Goal: Transaction & Acquisition: Purchase product/service

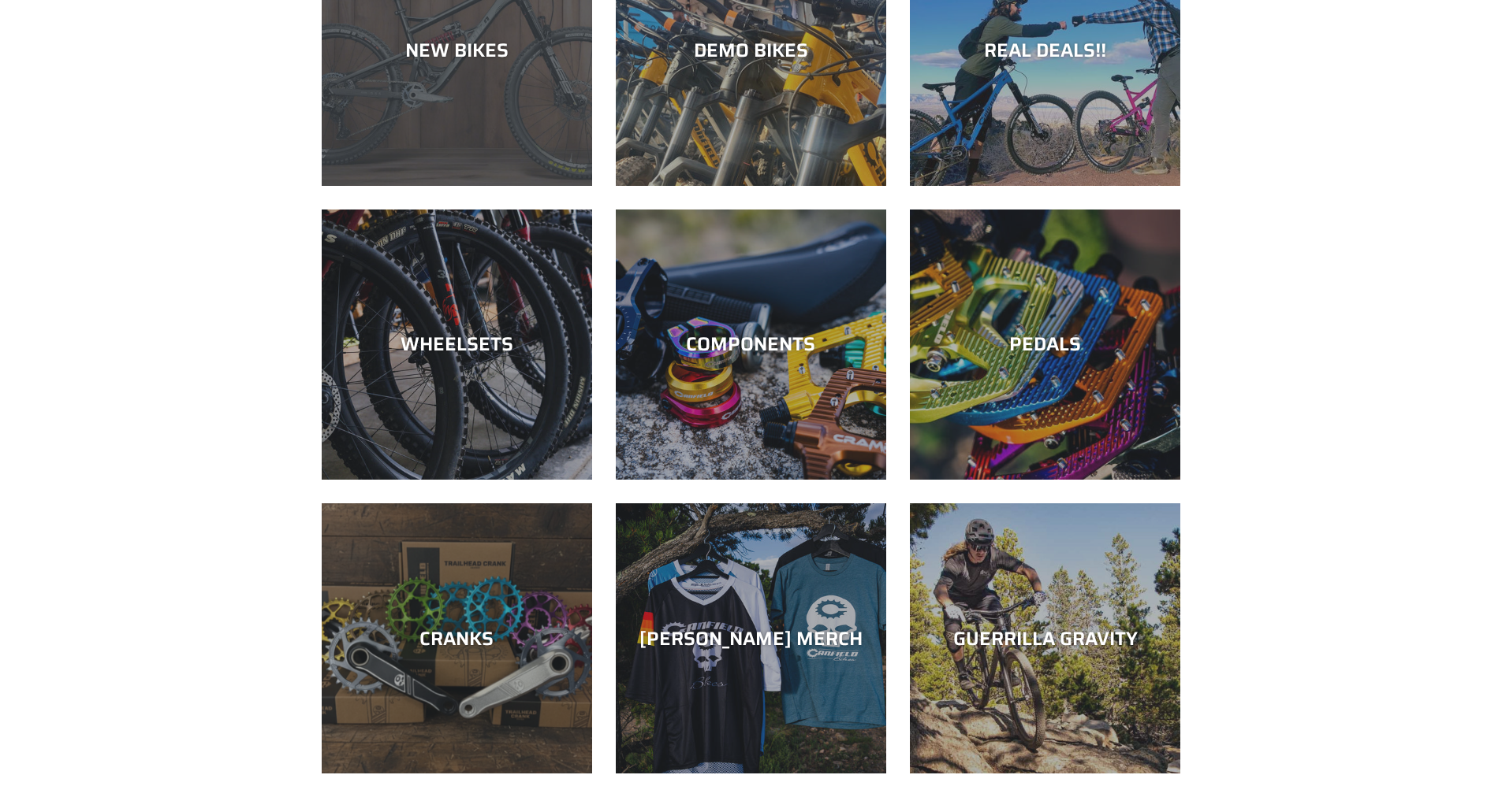
scroll to position [473, 0]
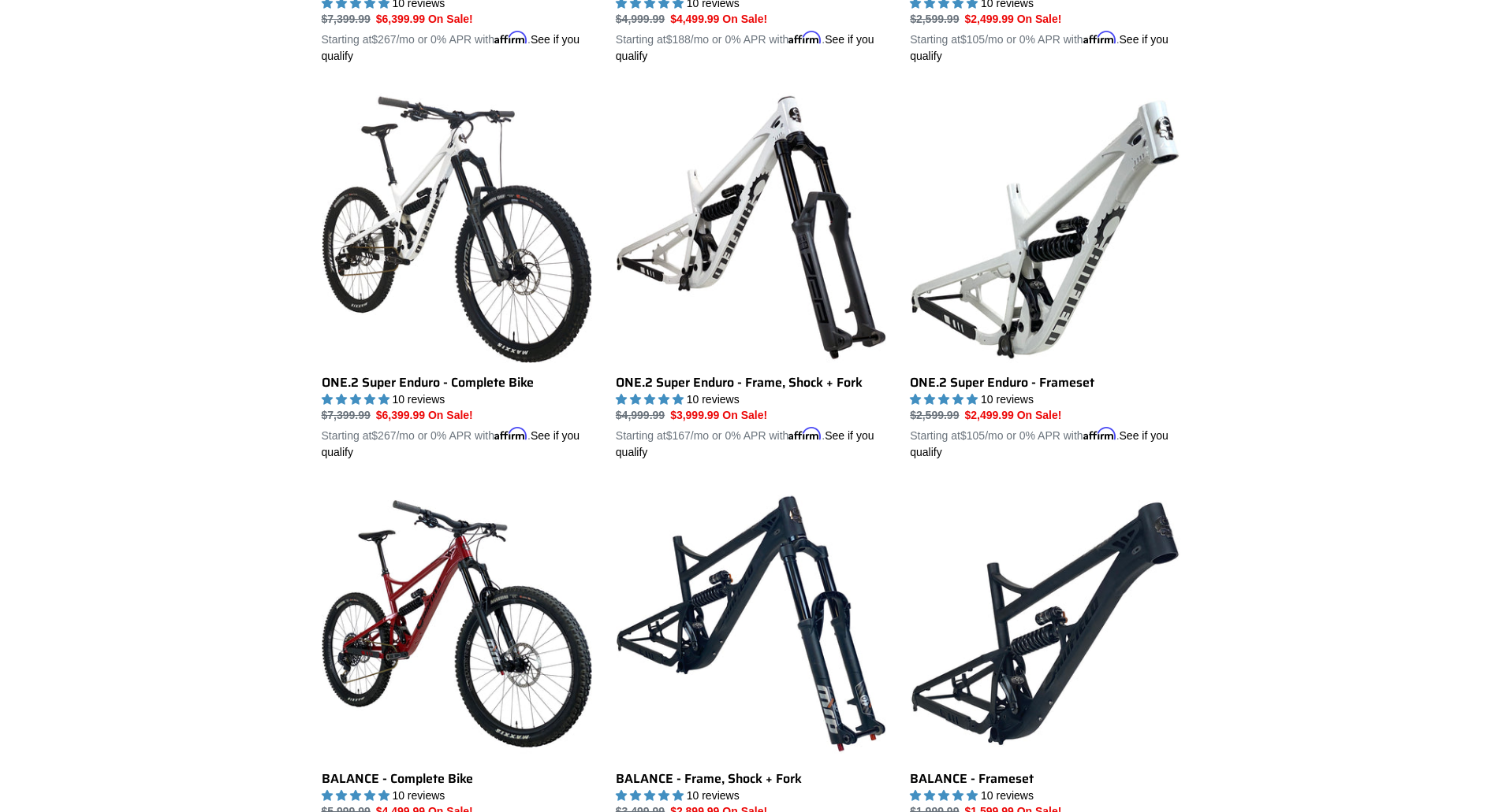
scroll to position [1218, 0]
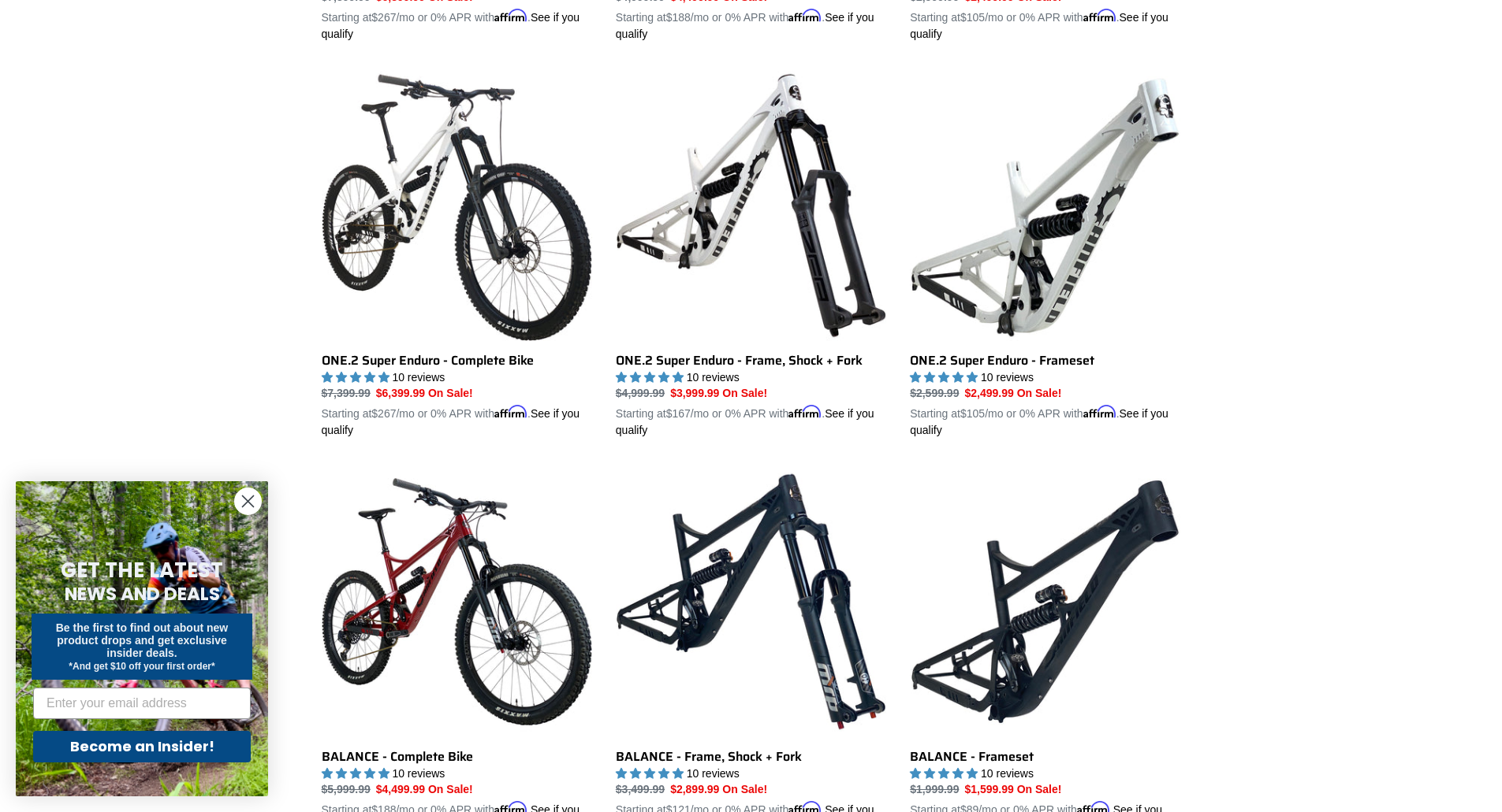
drag, startPoint x: 257, startPoint y: 495, endPoint x: 251, endPoint y: 478, distance: 18.0
click at [256, 493] on circle "Close dialog" at bounding box center [248, 501] width 26 height 26
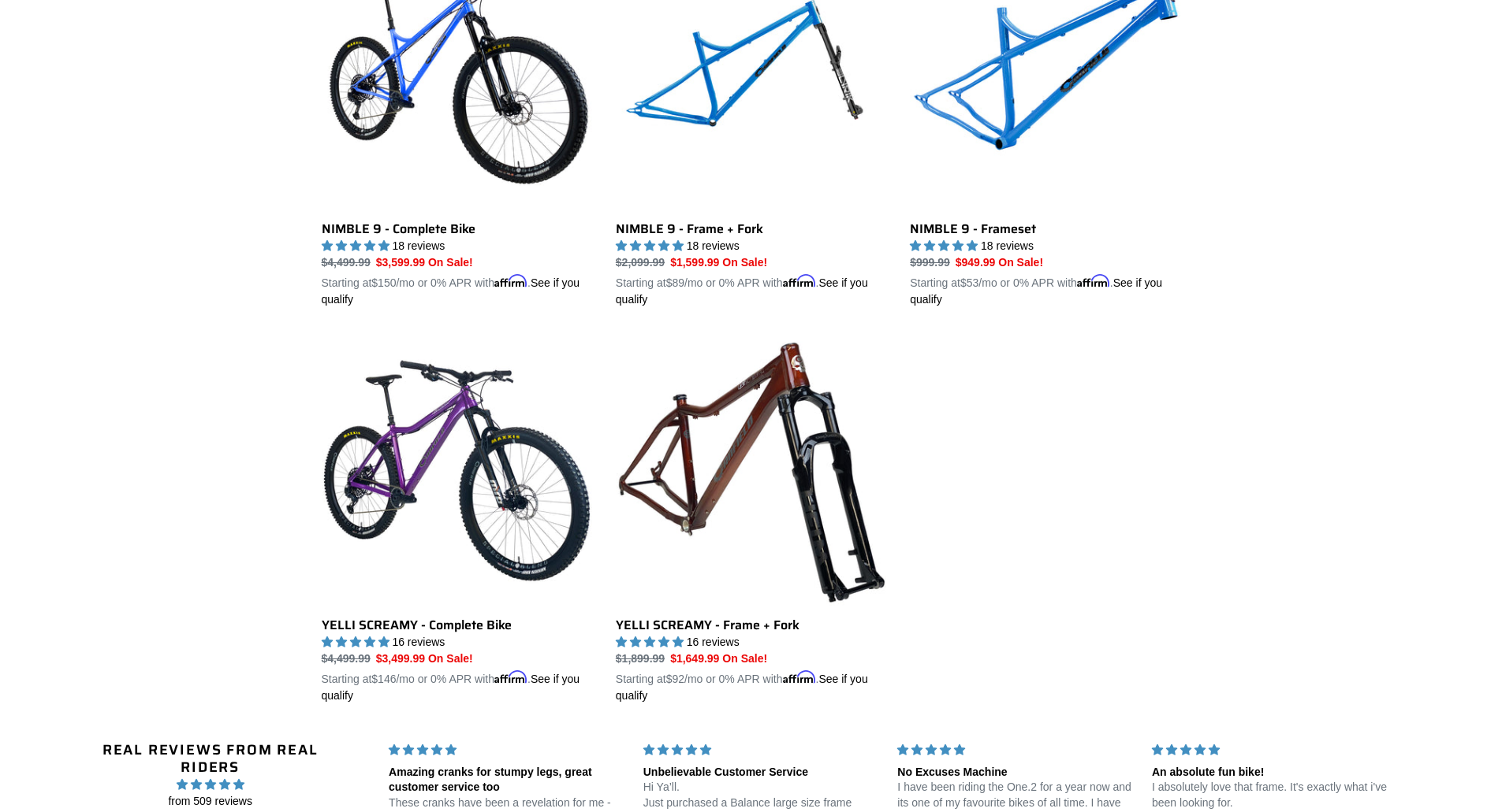
scroll to position [2400, 0]
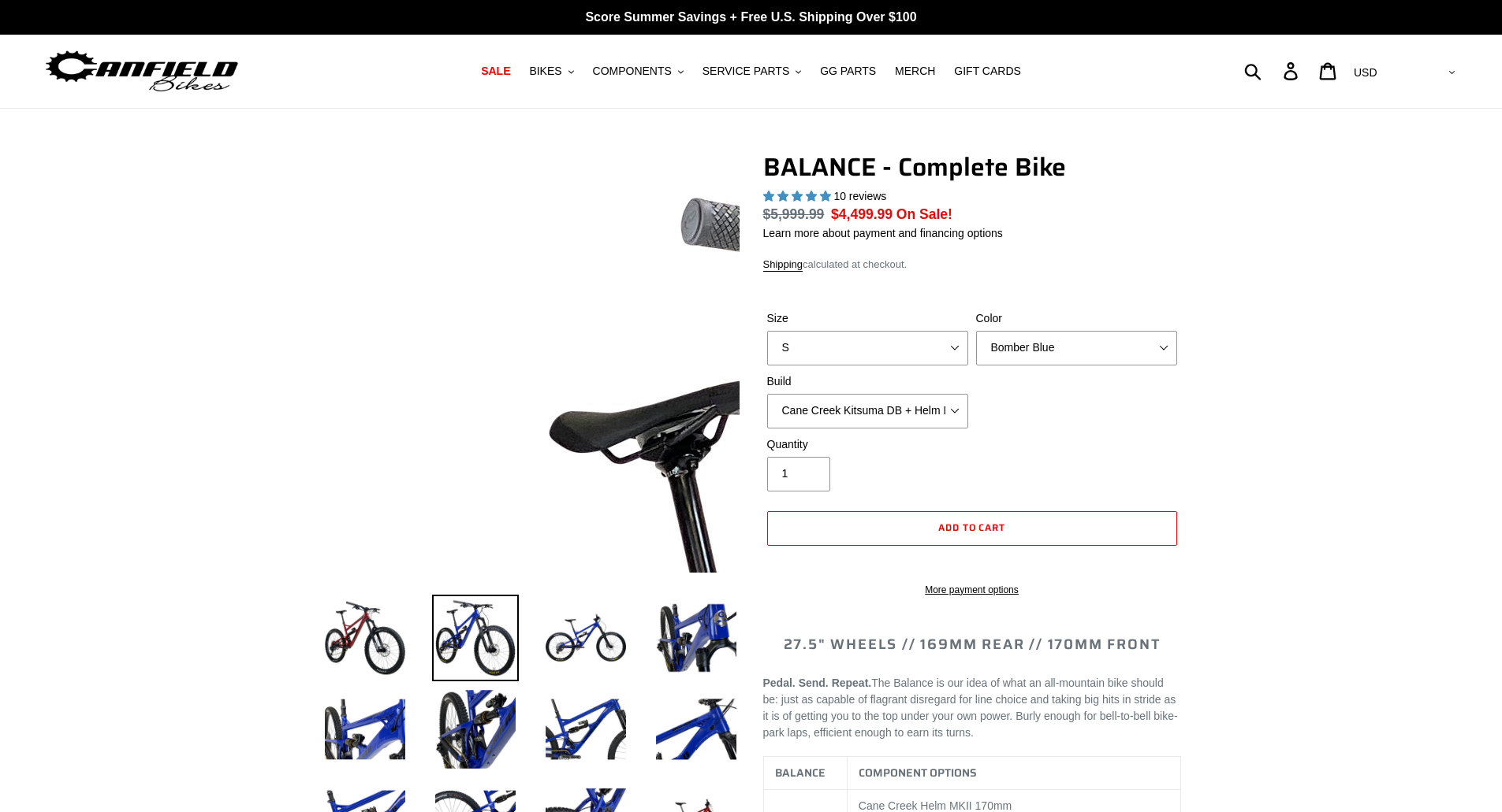
scroll to position [157, 0]
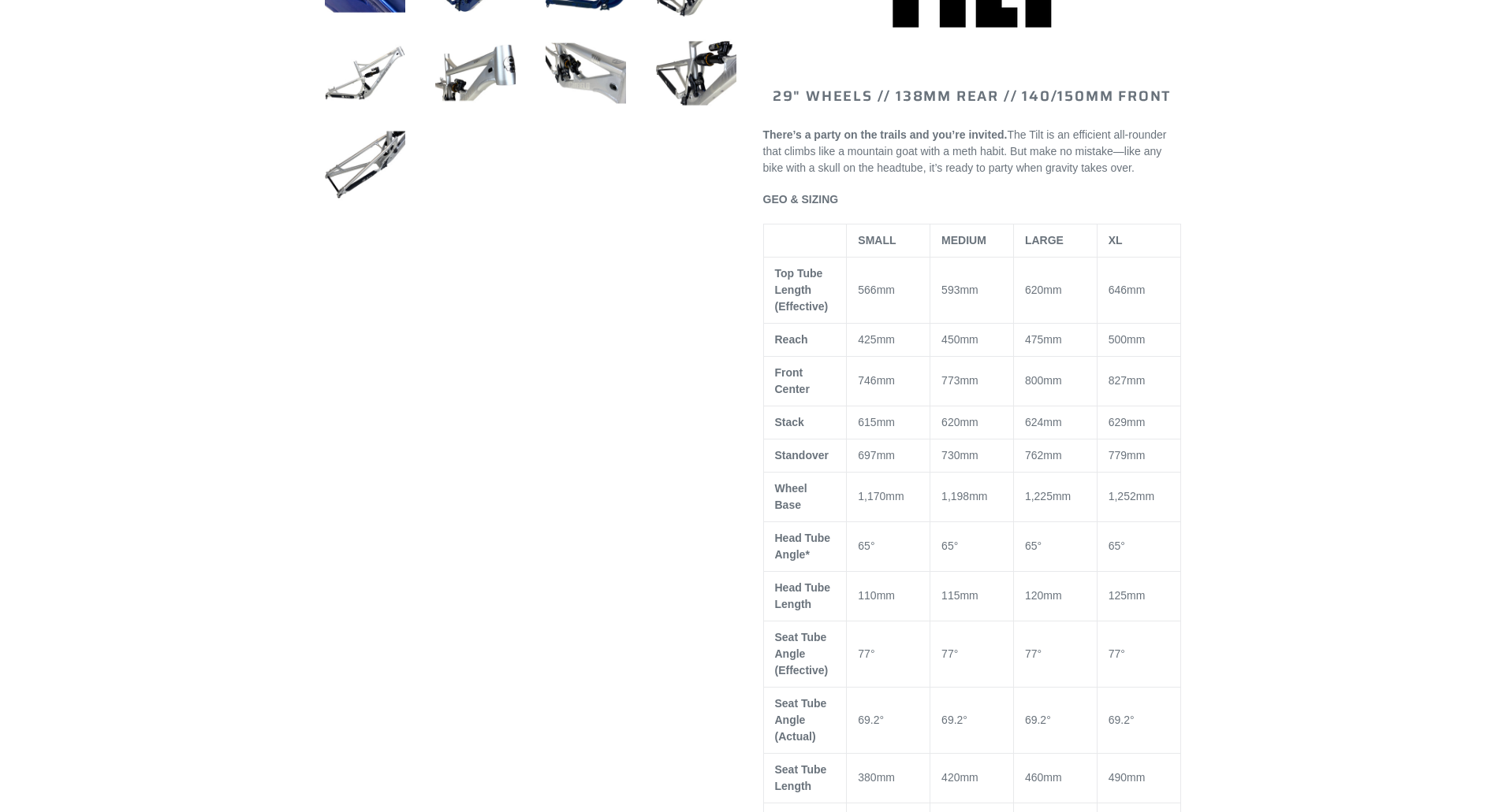
scroll to position [788, 0]
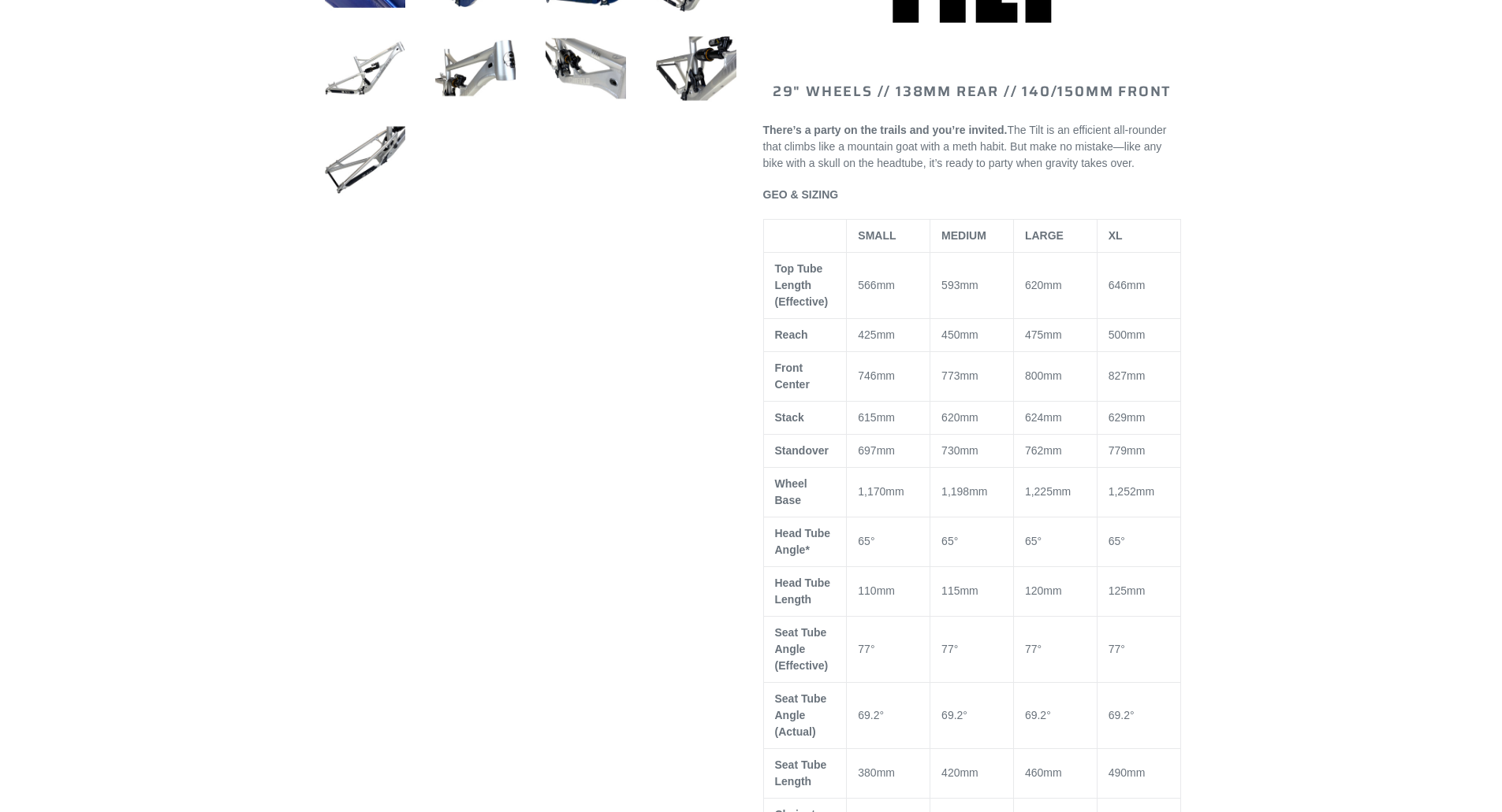
click at [957, 318] on td "450mm" at bounding box center [972, 334] width 84 height 33
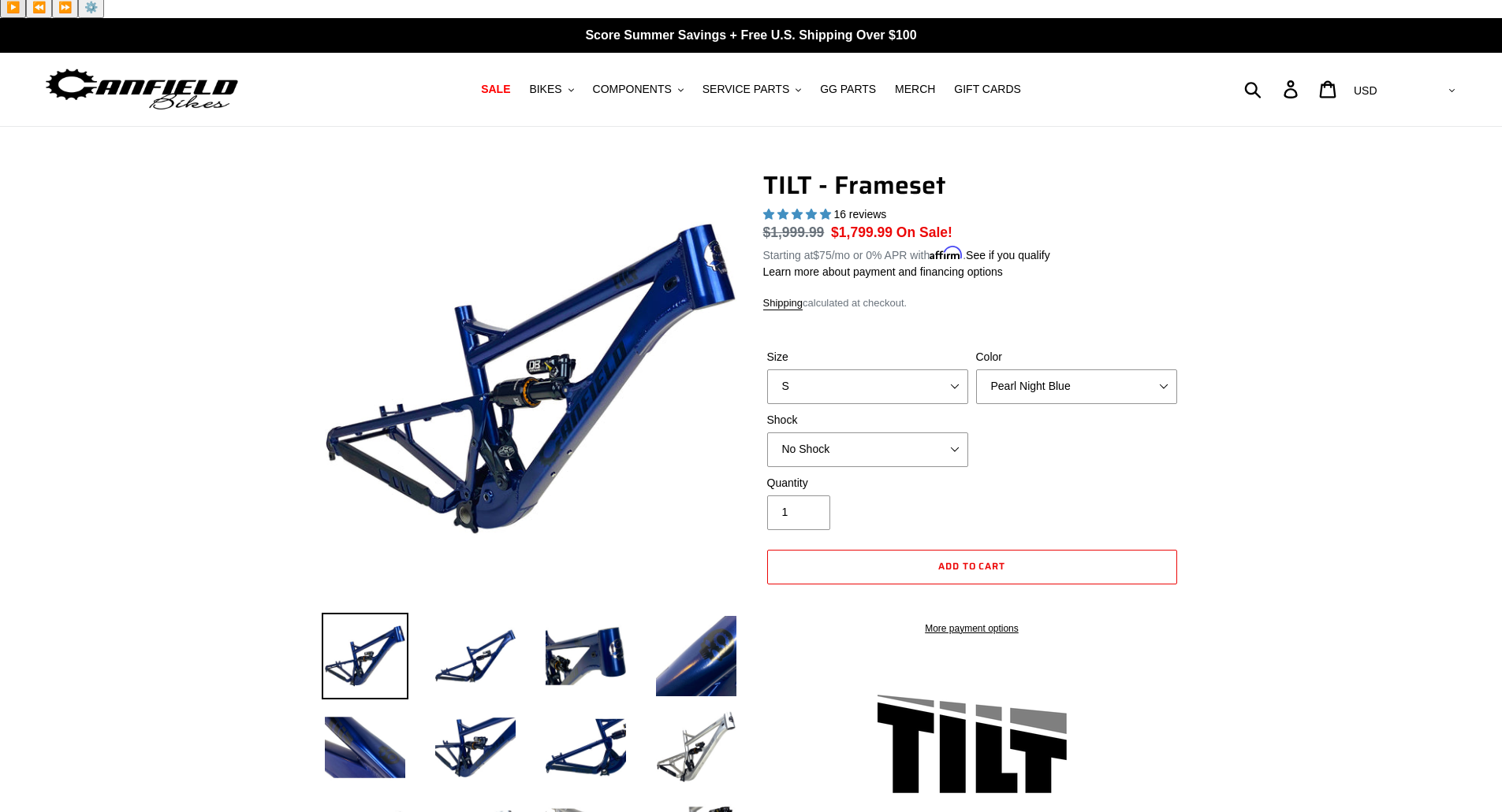
scroll to position [0, 0]
